Goal: Transaction & Acquisition: Subscribe to service/newsletter

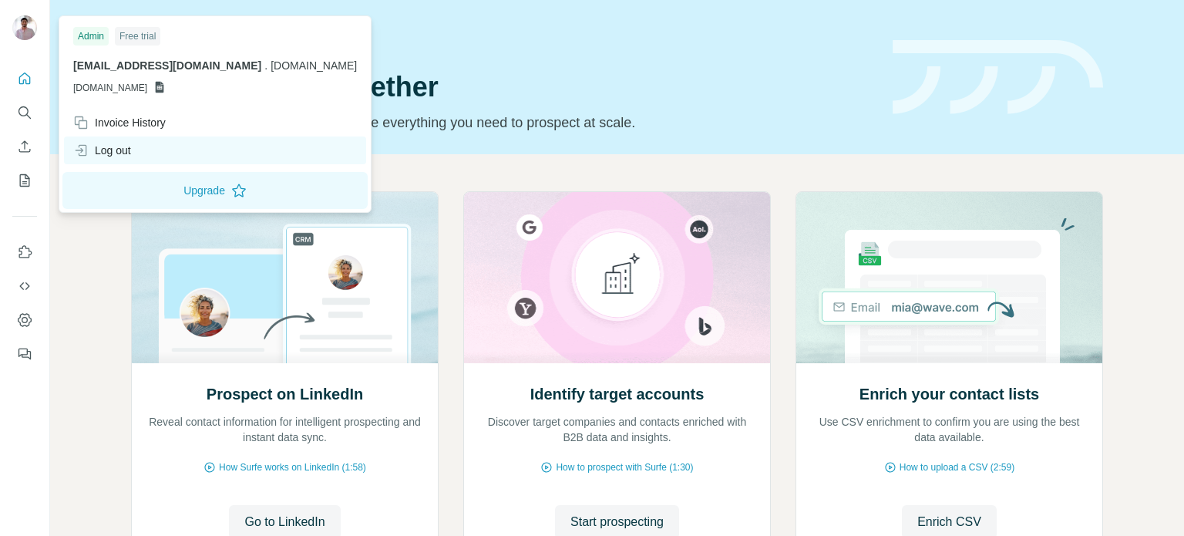
click at [139, 144] on div "Log out" at bounding box center [215, 150] width 302 height 28
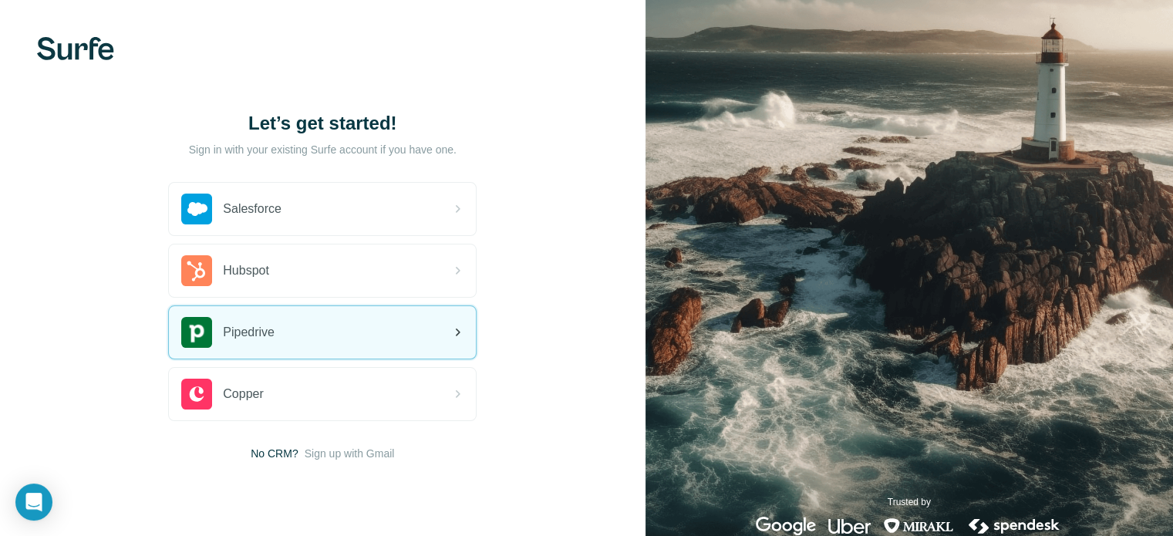
scroll to position [35, 0]
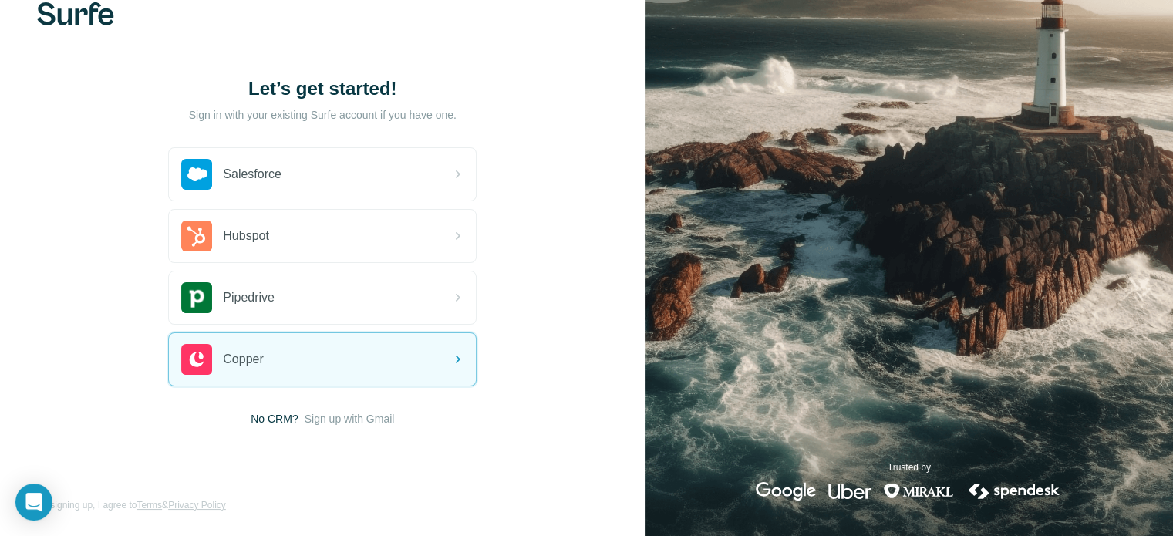
click at [369, 423] on span "Sign up with Gmail" at bounding box center [350, 418] width 90 height 15
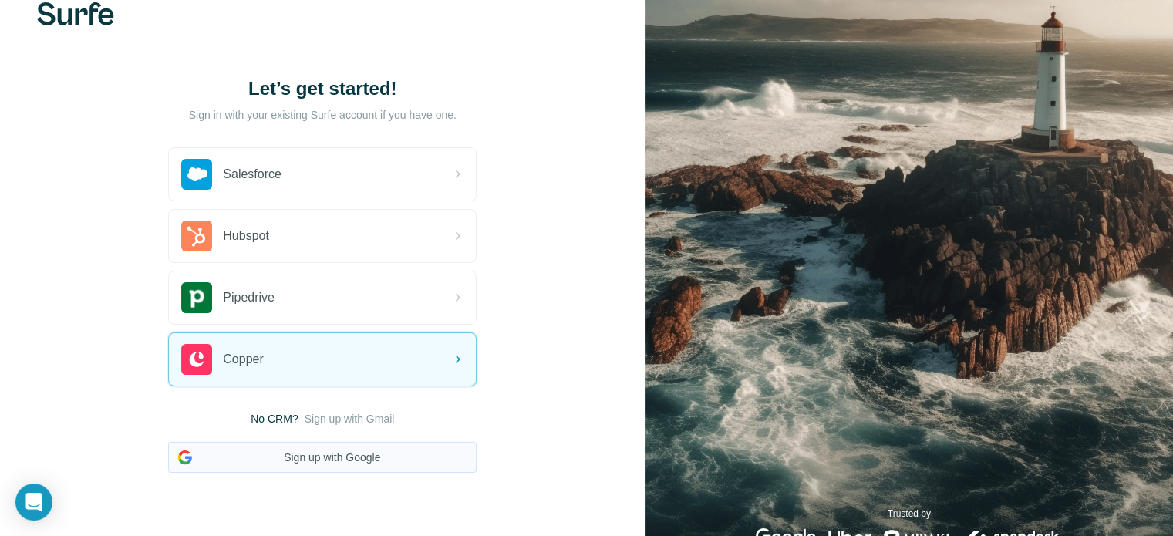
scroll to position [81, 0]
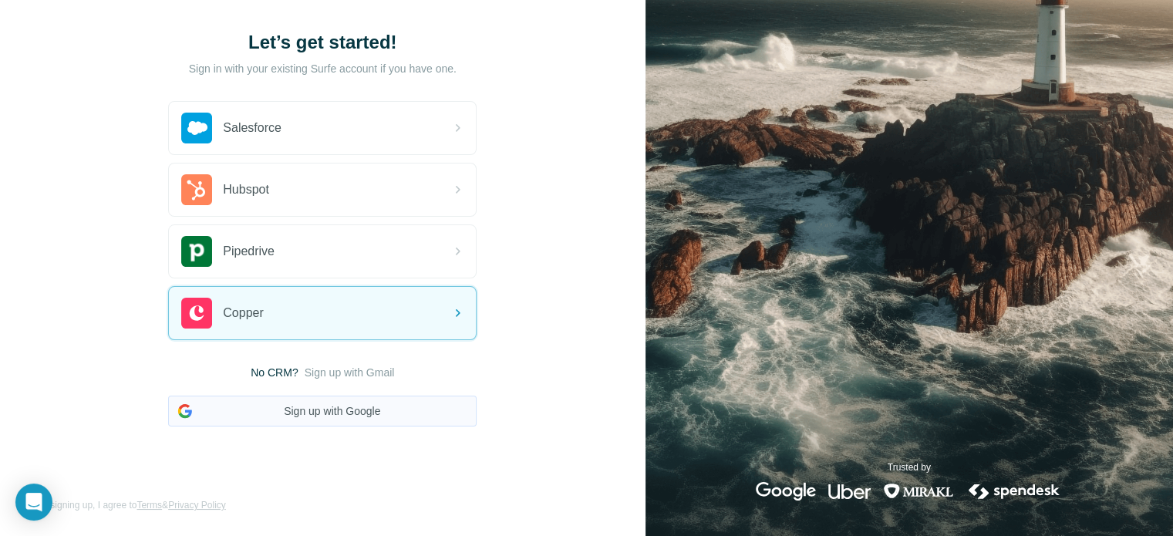
click at [355, 403] on button "Sign up with Google" at bounding box center [322, 411] width 308 height 31
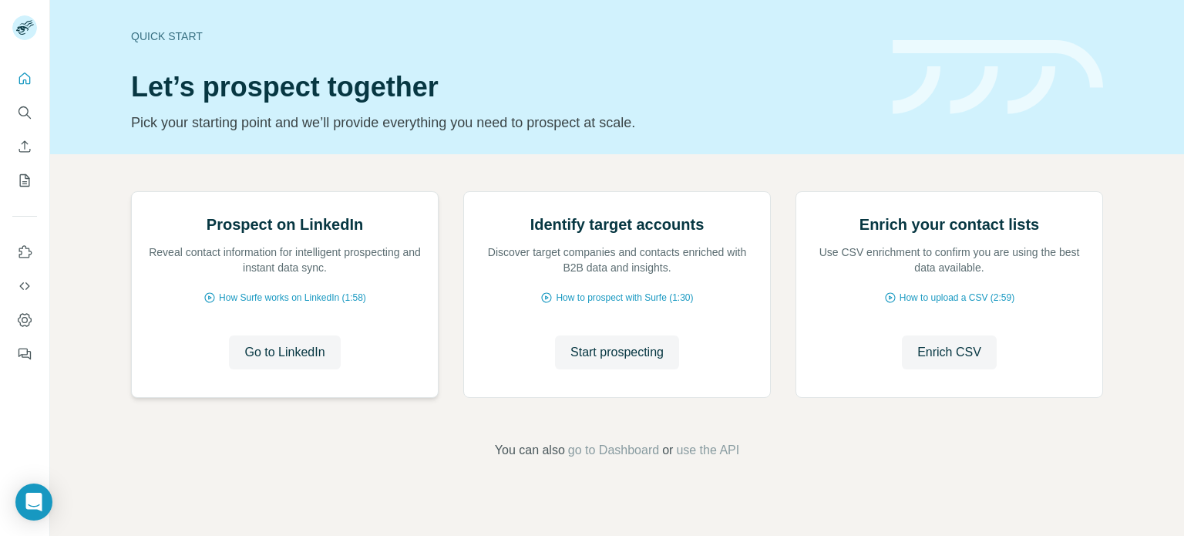
scroll to position [105, 0]
click at [277, 362] on span "Go to LinkedIn" at bounding box center [284, 352] width 80 height 19
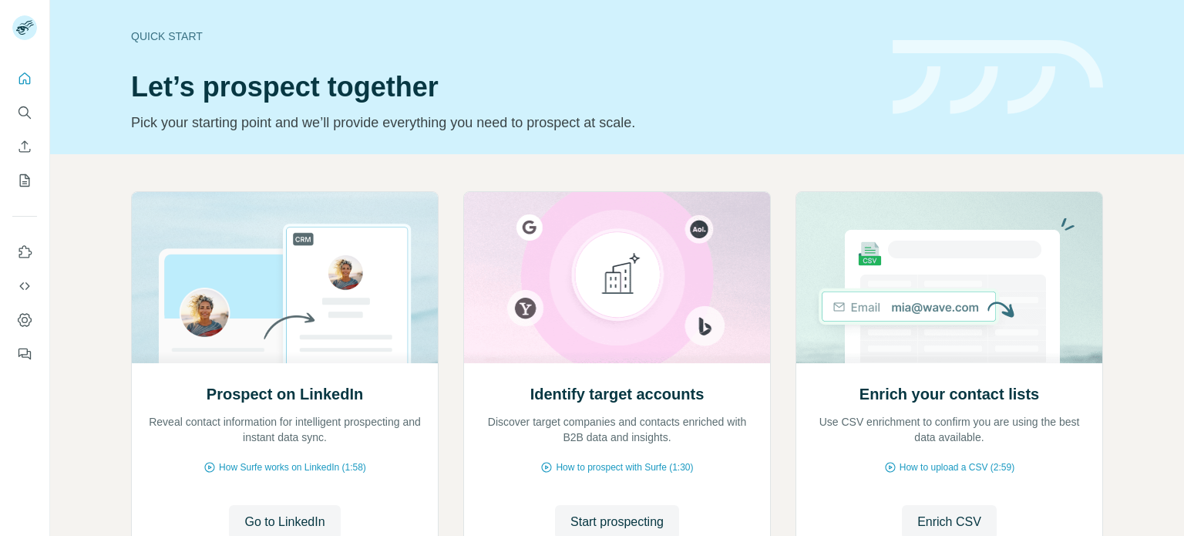
scroll to position [130, 0]
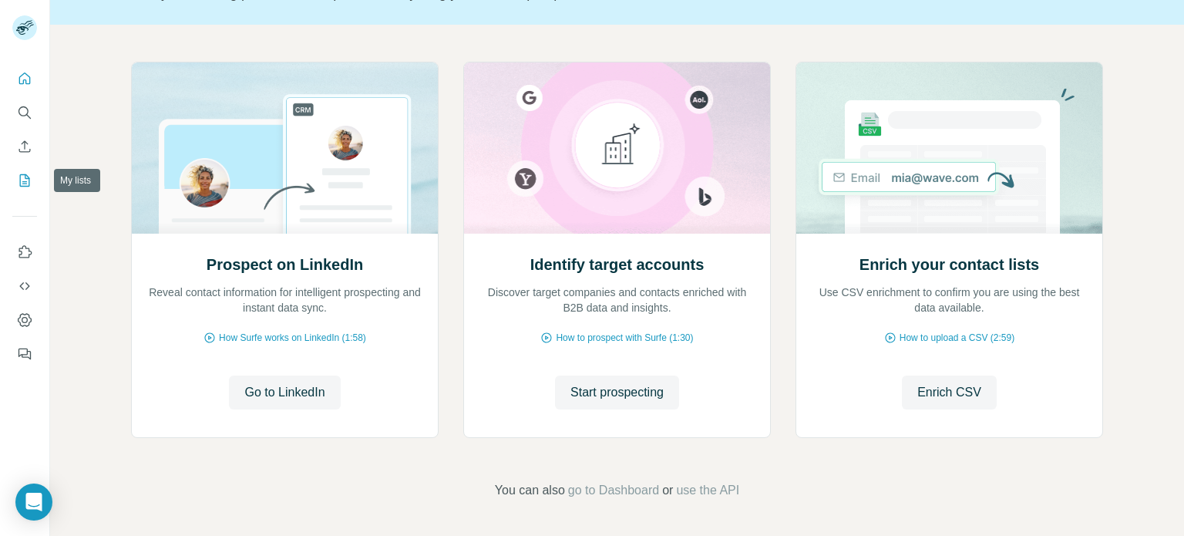
click at [24, 173] on icon "My lists" at bounding box center [24, 180] width 15 height 15
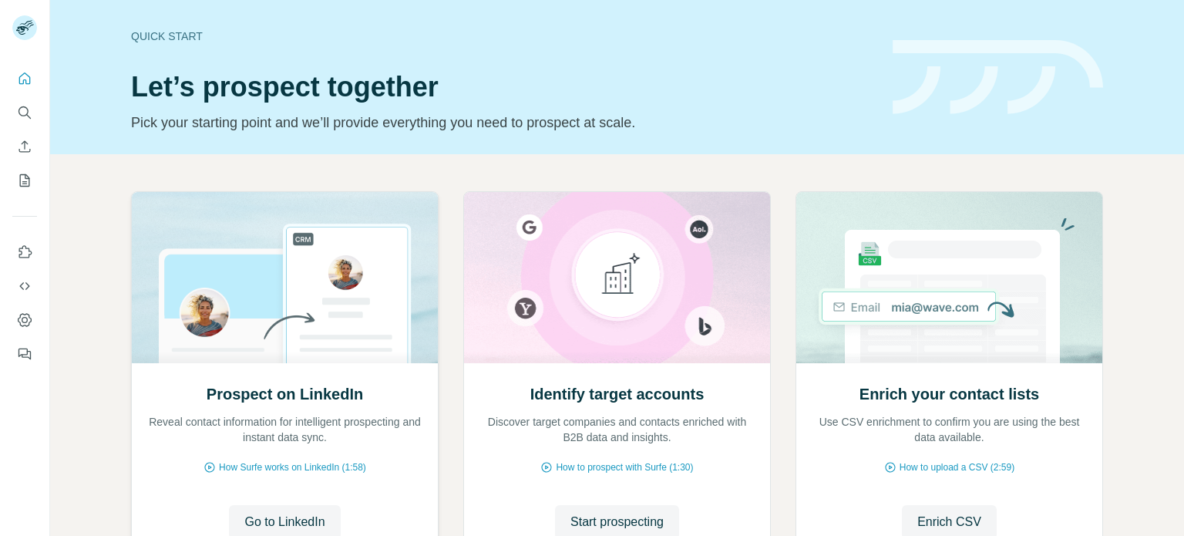
scroll to position [130, 0]
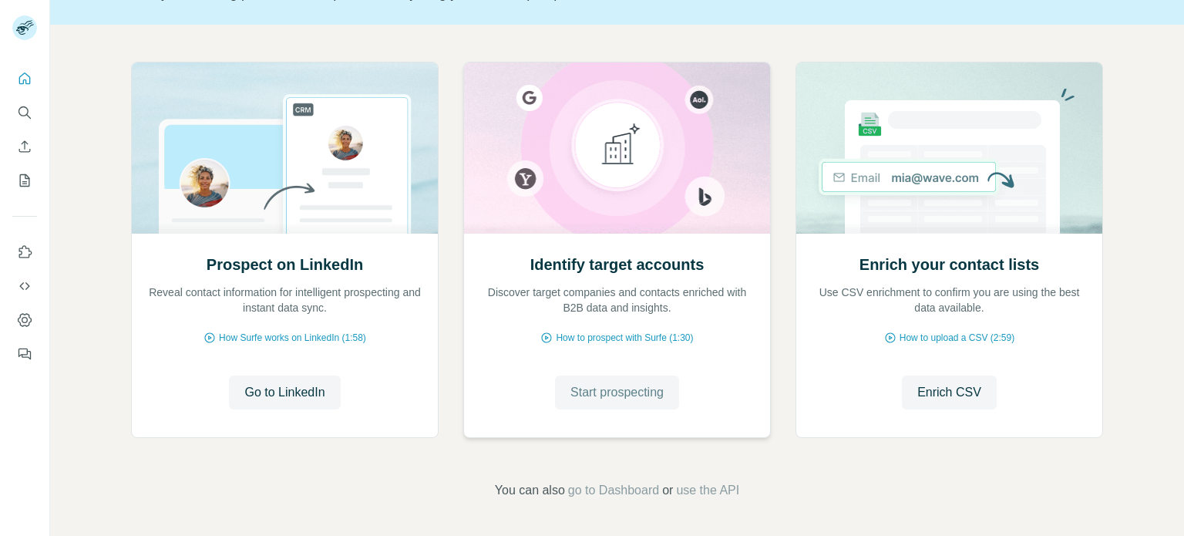
click at [588, 398] on span "Start prospecting" at bounding box center [617, 392] width 93 height 19
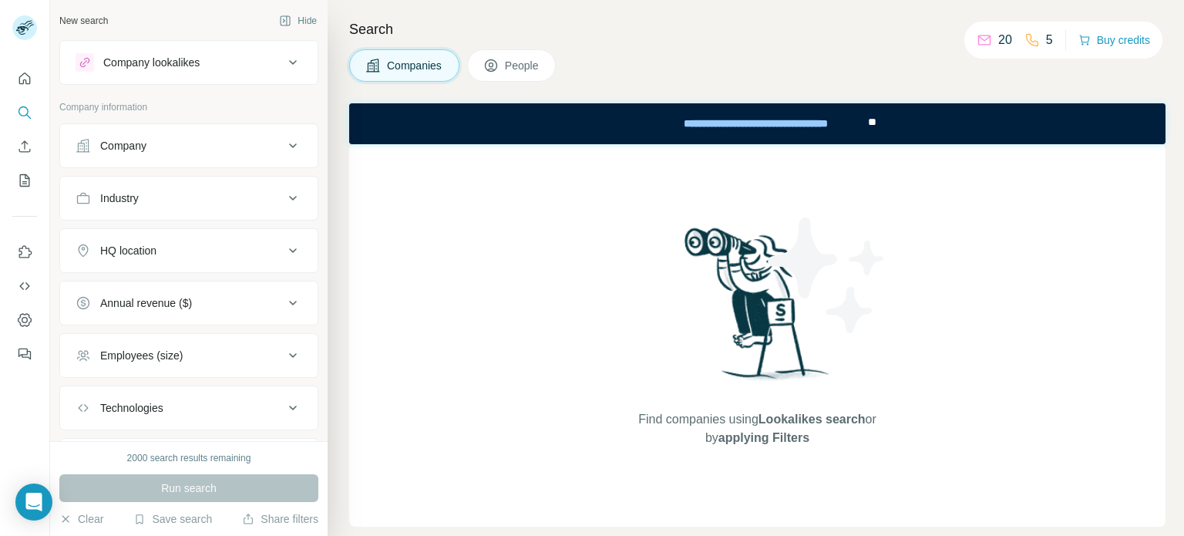
click at [524, 72] on span "People" at bounding box center [522, 65] width 35 height 15
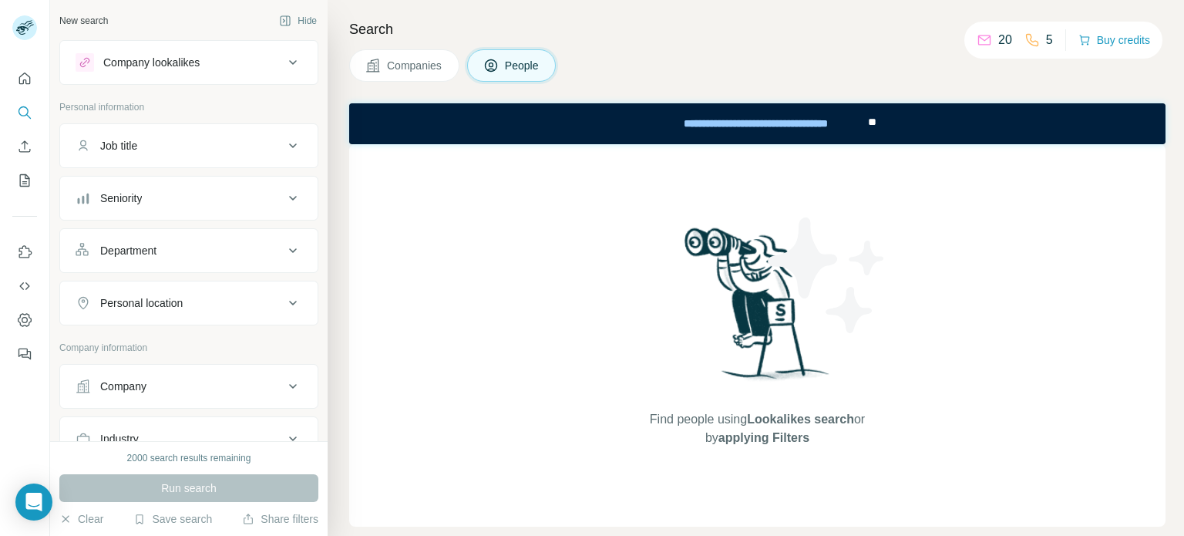
click at [154, 159] on button "Job title" at bounding box center [189, 145] width 258 height 37
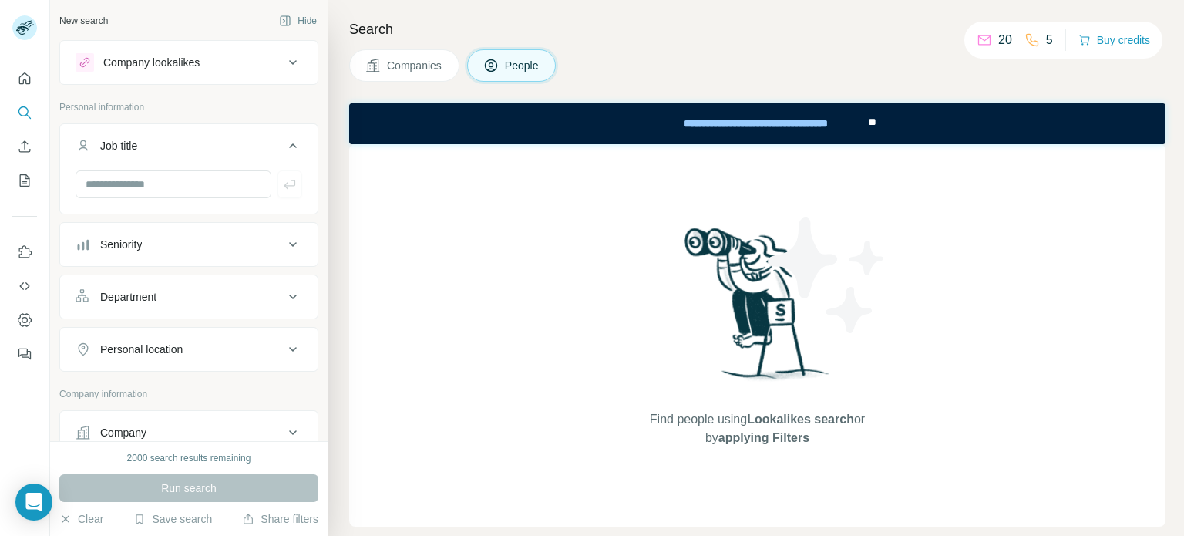
click at [154, 159] on button "Job title" at bounding box center [189, 148] width 258 height 43
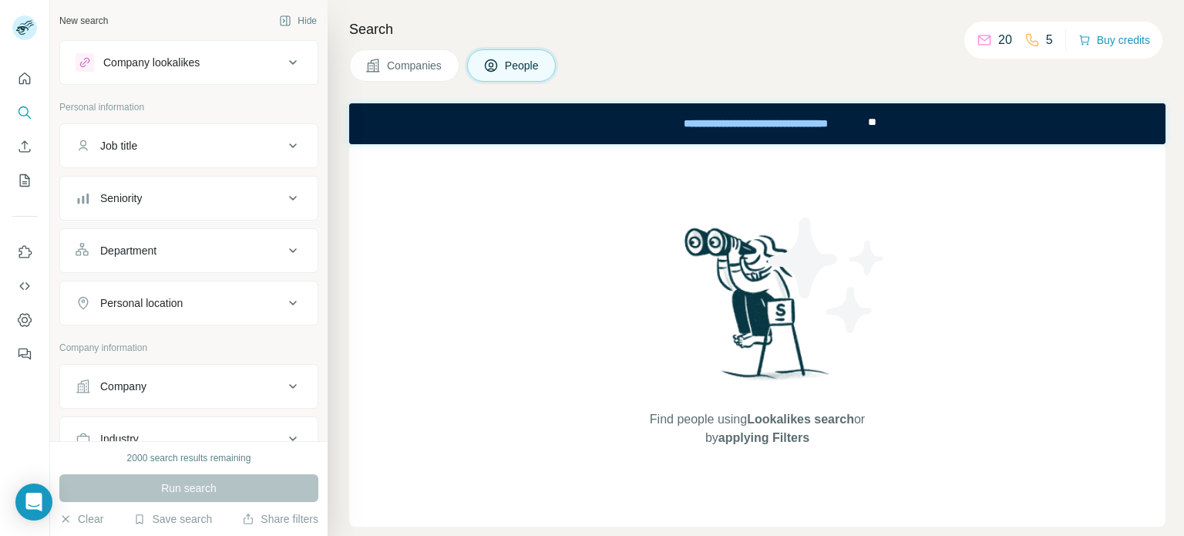
click at [222, 64] on div "Company lookalikes" at bounding box center [180, 62] width 208 height 19
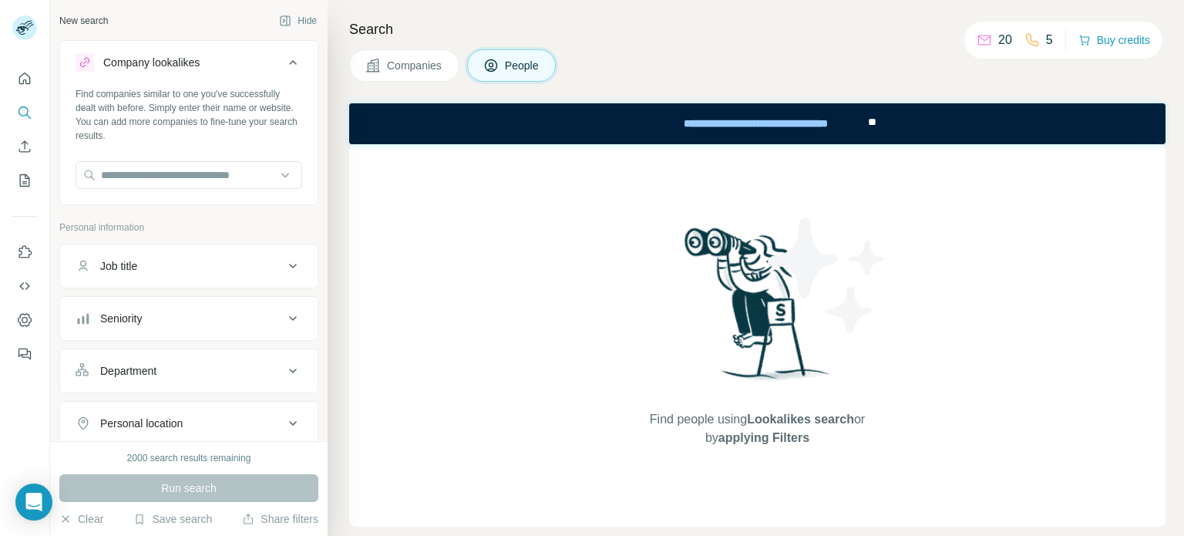
click at [222, 64] on div "Company lookalikes" at bounding box center [180, 62] width 208 height 19
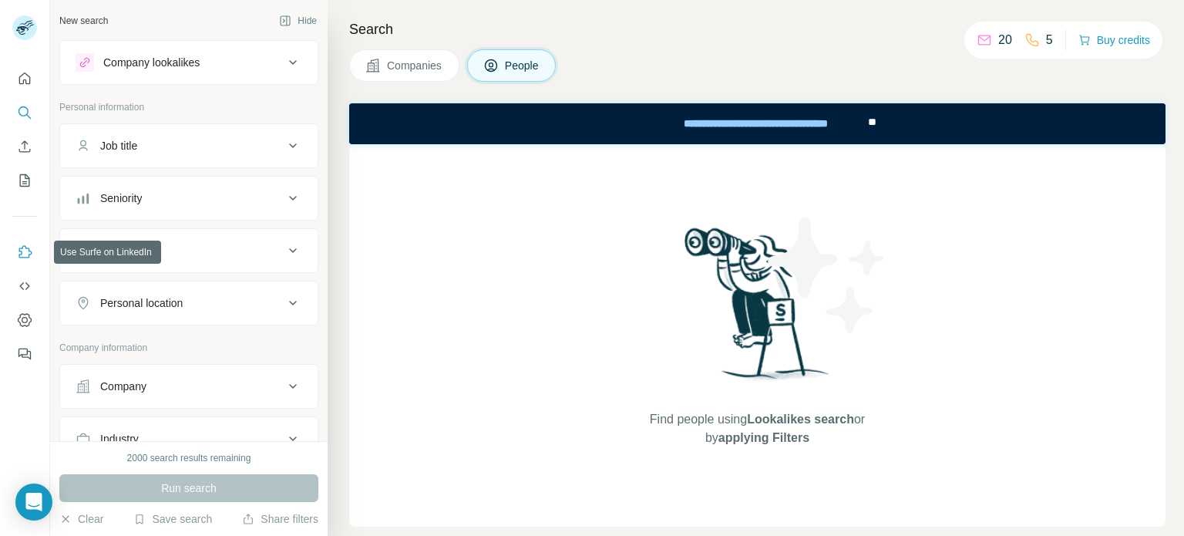
click at [28, 246] on icon "Use Surfe on LinkedIn" at bounding box center [24, 251] width 15 height 15
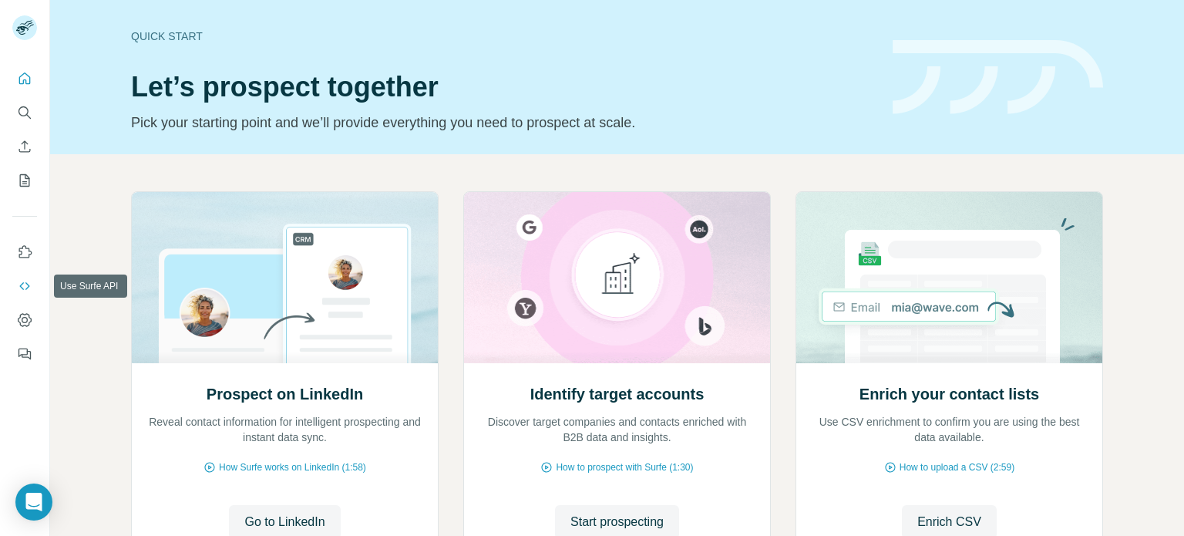
click at [28, 276] on button "Use Surfe API" at bounding box center [24, 286] width 25 height 28
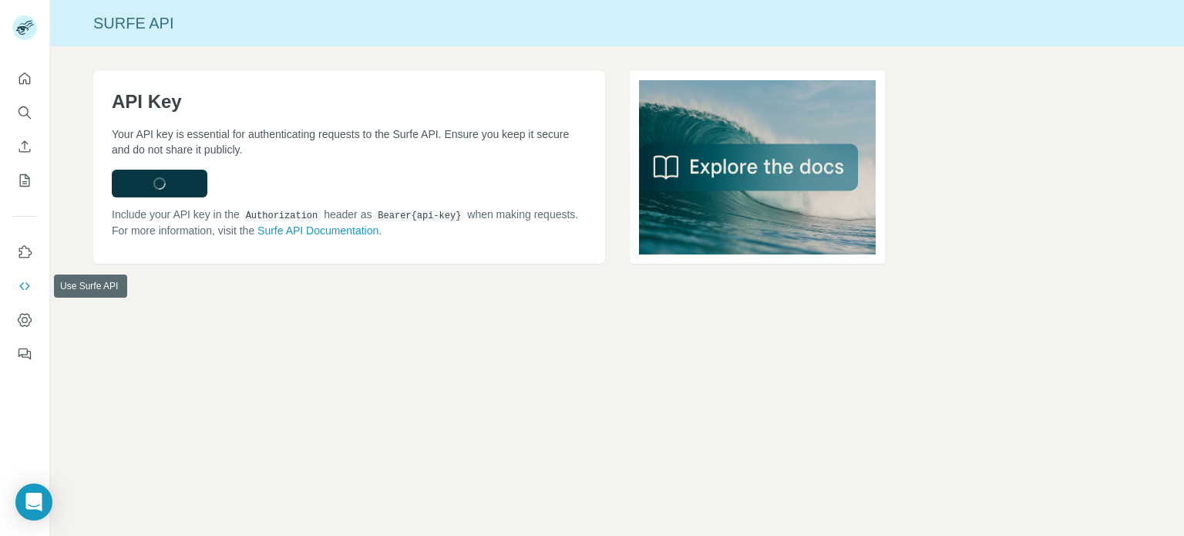
click at [22, 277] on button "Use Surfe API" at bounding box center [24, 286] width 25 height 28
click at [25, 308] on button "Dashboard" at bounding box center [24, 320] width 25 height 28
